Goal: Information Seeking & Learning: Learn about a topic

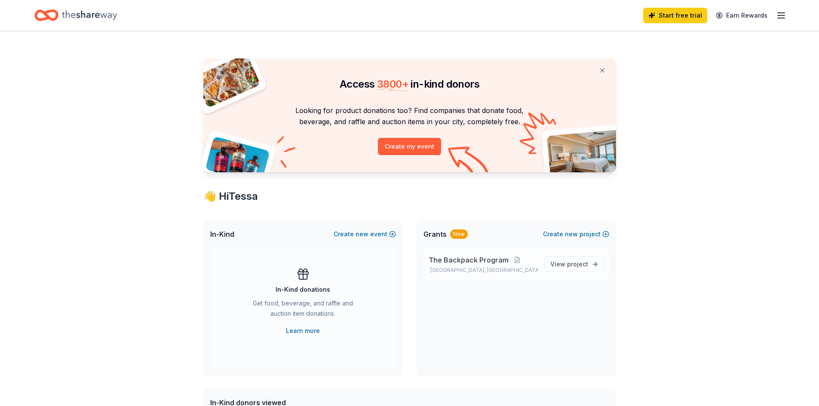
click at [479, 263] on span "The Backpack Program" at bounding box center [469, 260] width 80 height 10
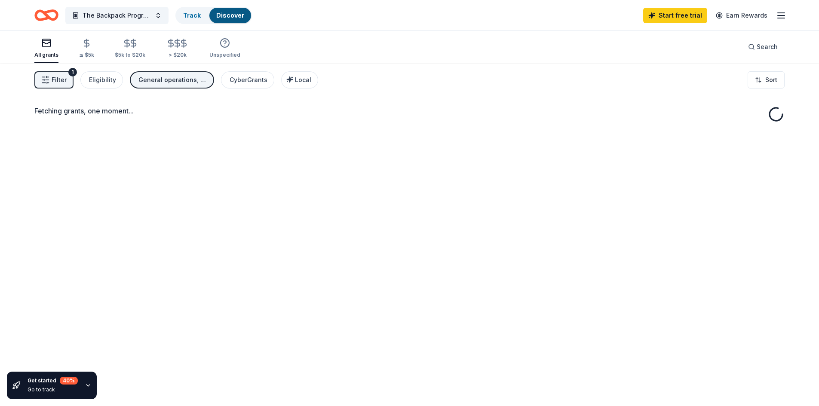
click at [591, 266] on div "Fetching grants, one moment..." at bounding box center [409, 266] width 819 height 406
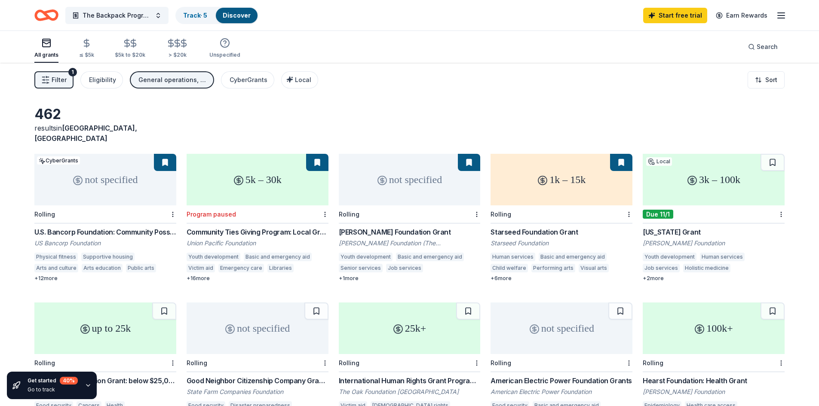
click at [706, 176] on div "3k – 100k" at bounding box center [714, 180] width 142 height 52
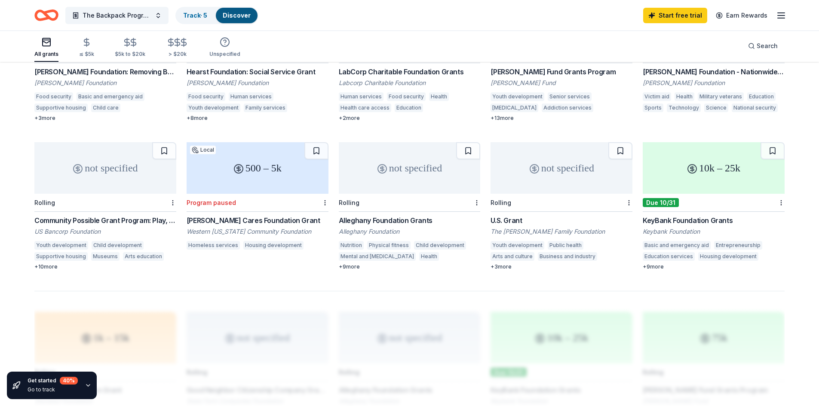
scroll to position [473, 0]
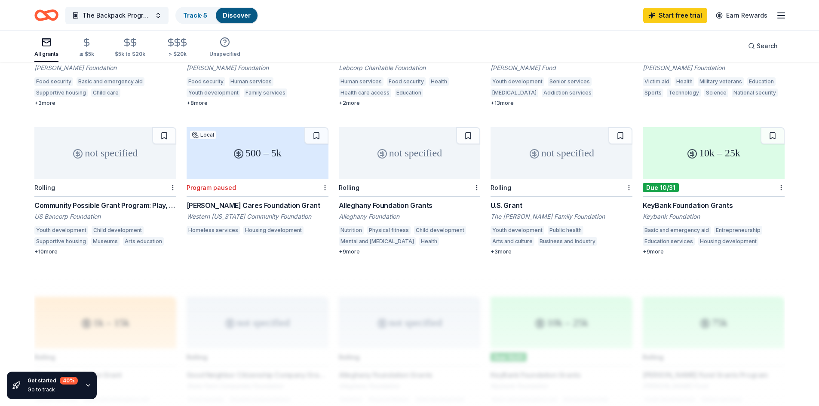
click at [701, 140] on div "10k – 25k" at bounding box center [714, 153] width 142 height 52
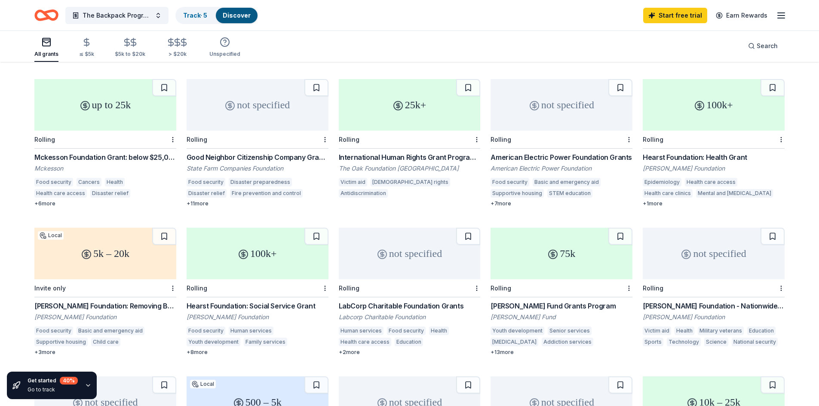
scroll to position [0, 0]
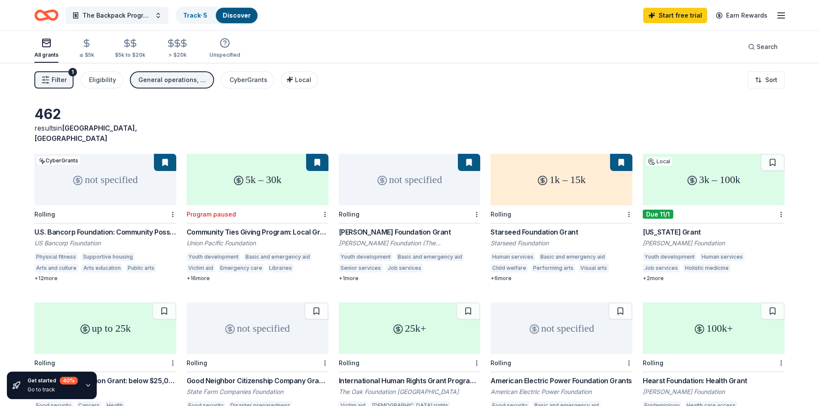
click at [98, 163] on div "not specified" at bounding box center [105, 180] width 142 height 52
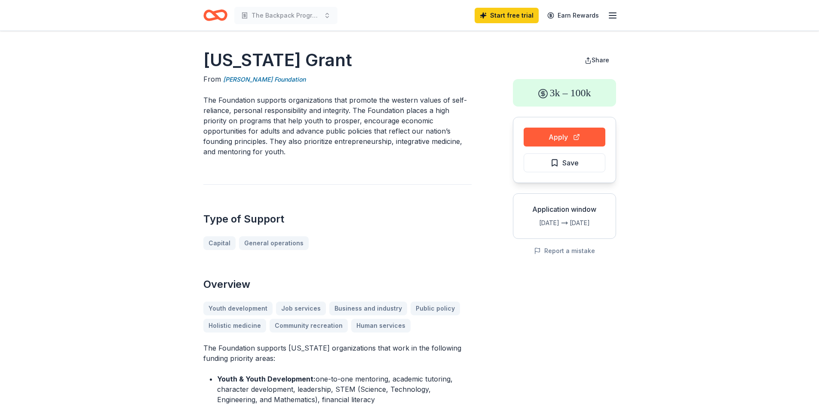
drag, startPoint x: 203, startPoint y: 99, endPoint x: 301, endPoint y: 150, distance: 110.8
click at [301, 150] on p "The Foundation supports organizations that promote the western values of self-r…" at bounding box center [337, 126] width 268 height 62
drag, startPoint x: 283, startPoint y: 150, endPoint x: 276, endPoint y: 123, distance: 27.5
click at [276, 123] on p "The Foundation supports organizations that promote the western values of self-r…" at bounding box center [337, 126] width 268 height 62
drag, startPoint x: 277, startPoint y: 119, endPoint x: 364, endPoint y: 128, distance: 87.3
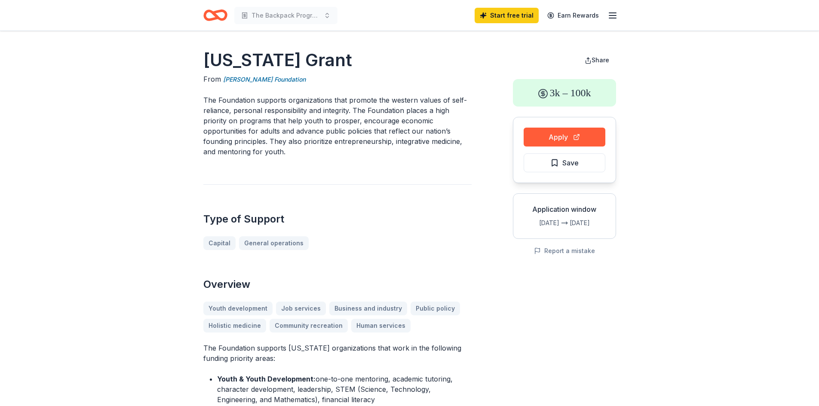
click at [364, 128] on p "The Foundation supports organizations that promote the western values of self-r…" at bounding box center [337, 126] width 268 height 62
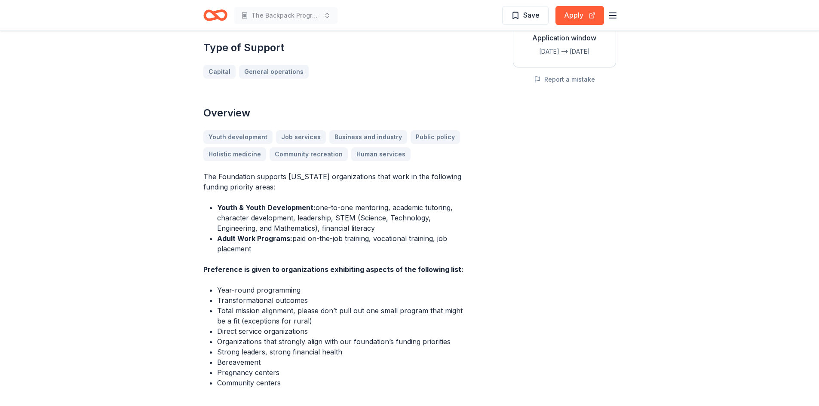
scroll to position [172, 0]
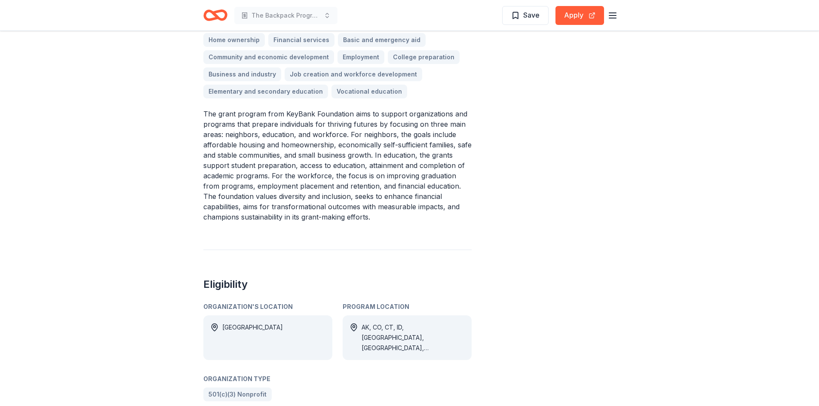
scroll to position [301, 0]
